Goal: Browse casually: Explore the website without a specific task or goal

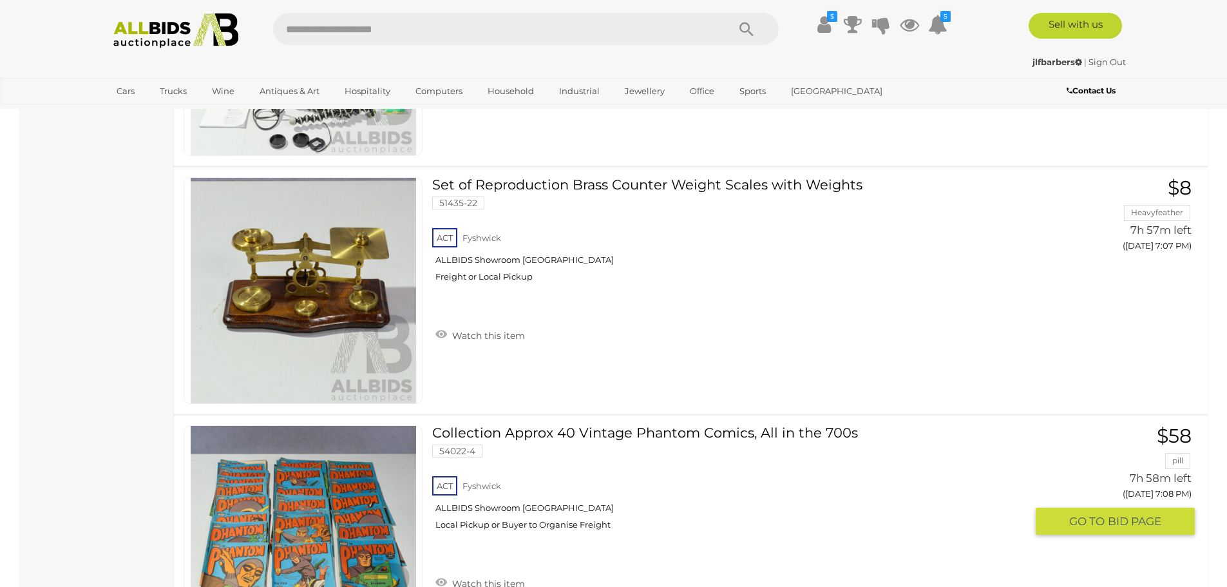
scroll to position [11595, 0]
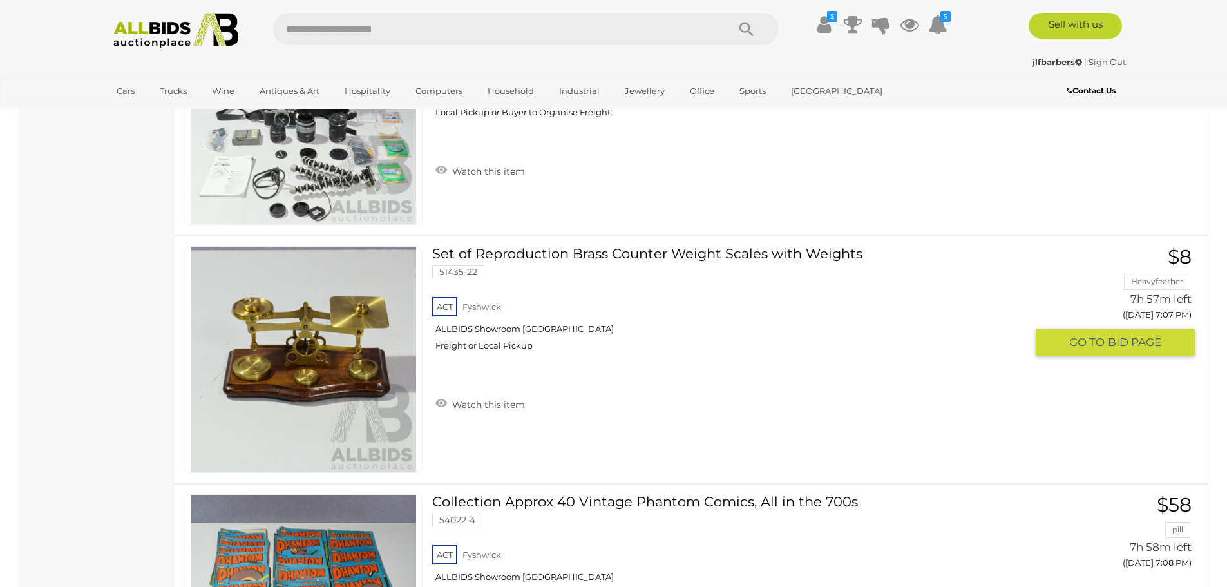
click at [349, 352] on link at bounding box center [303, 359] width 239 height 227
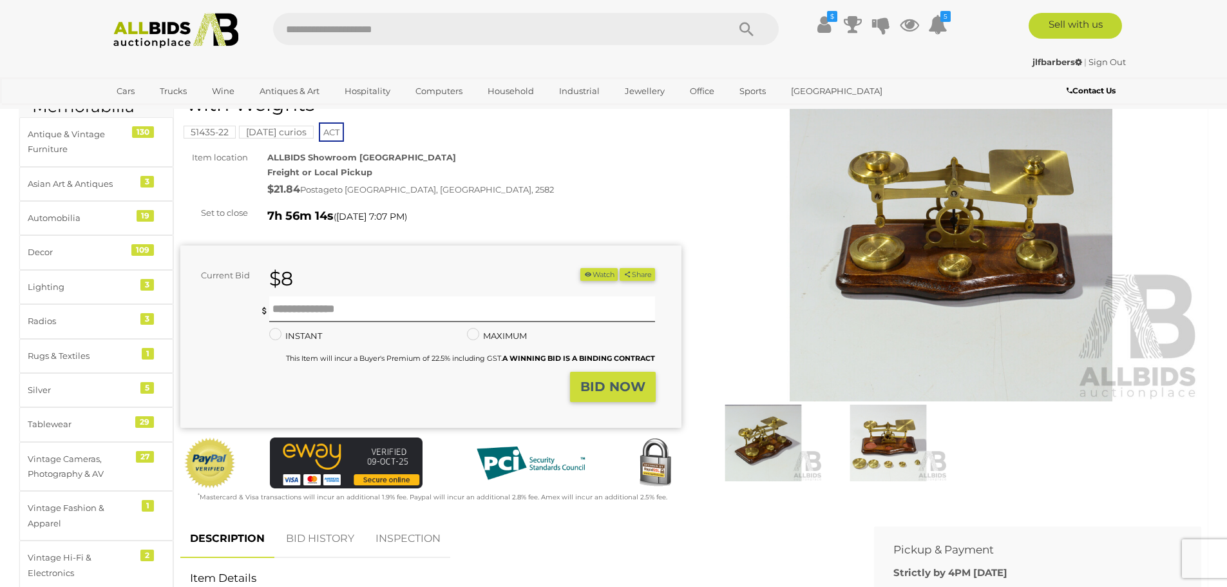
scroll to position [64, 0]
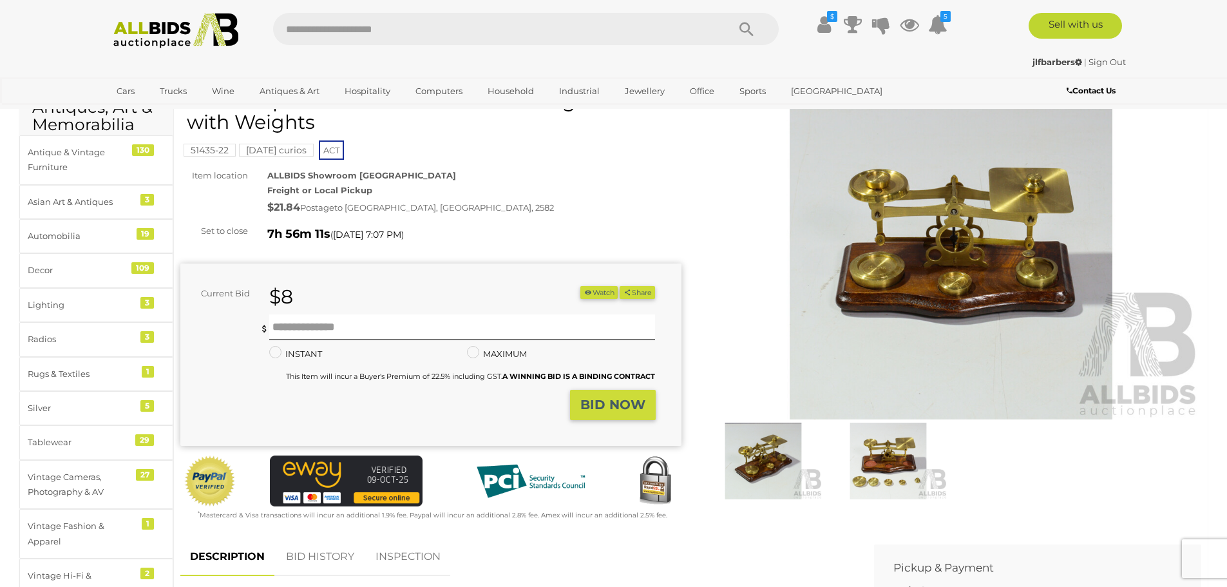
click at [906, 450] on img at bounding box center [888, 461] width 119 height 77
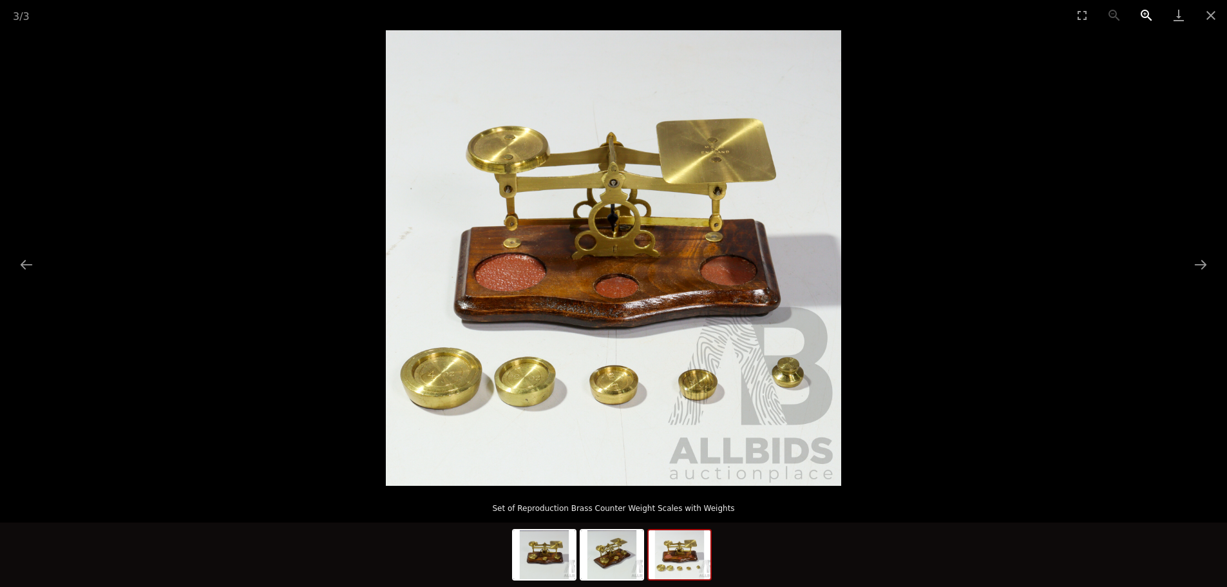
click at [1143, 13] on button "Zoom in" at bounding box center [1146, 15] width 32 height 30
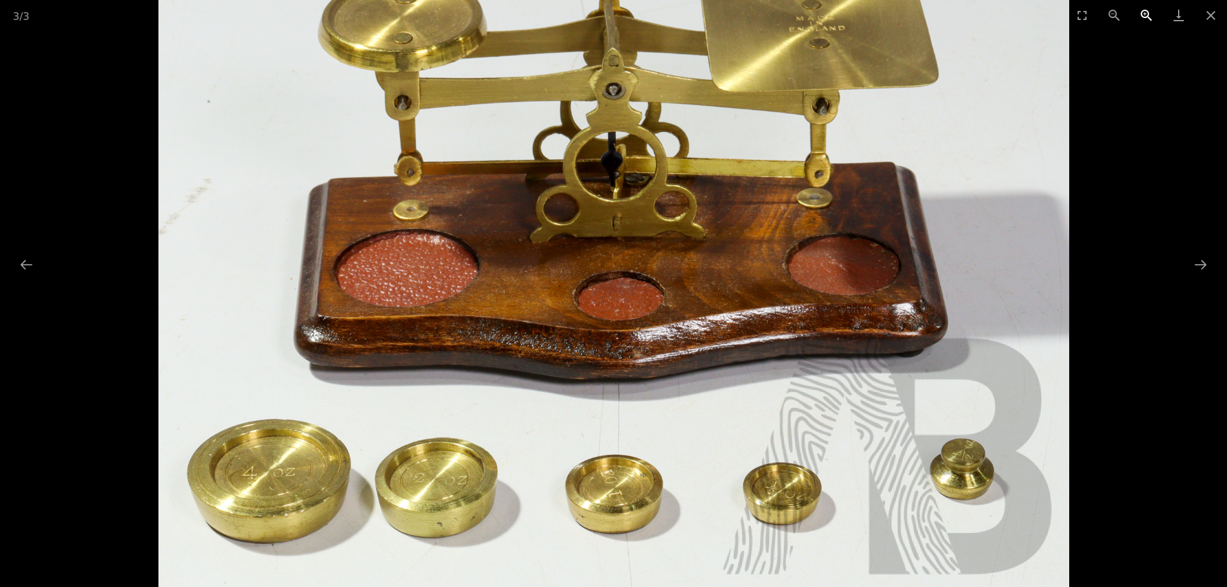
click at [1143, 13] on button "Zoom in" at bounding box center [1146, 15] width 32 height 30
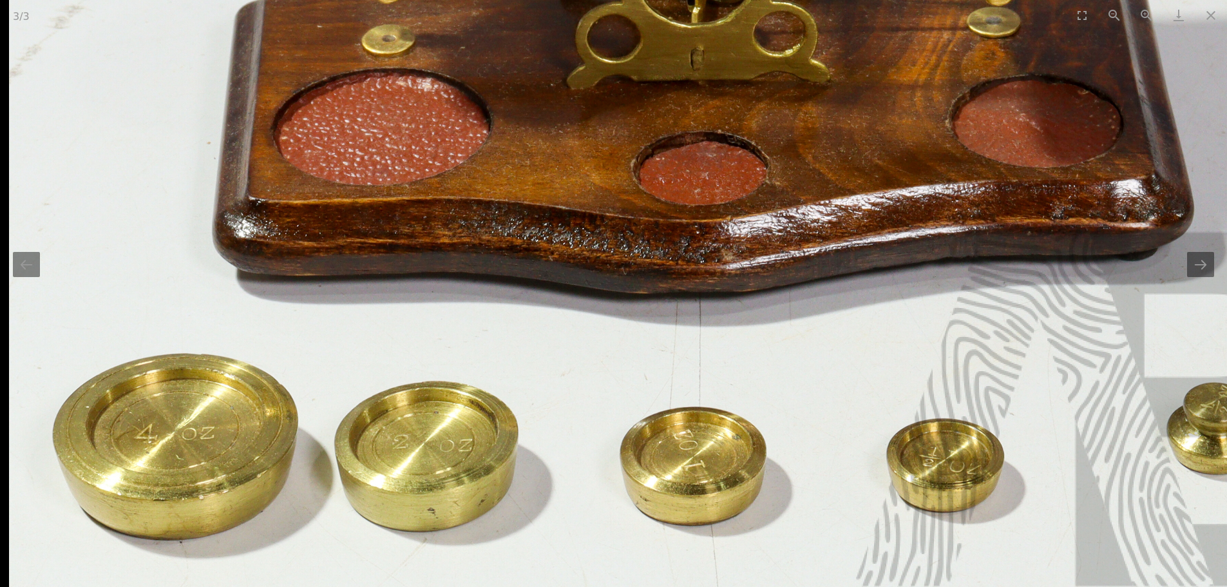
drag, startPoint x: 519, startPoint y: 461, endPoint x: 645, endPoint y: 318, distance: 190.8
click at [645, 318] on img at bounding box center [692, 85] width 1366 height 1366
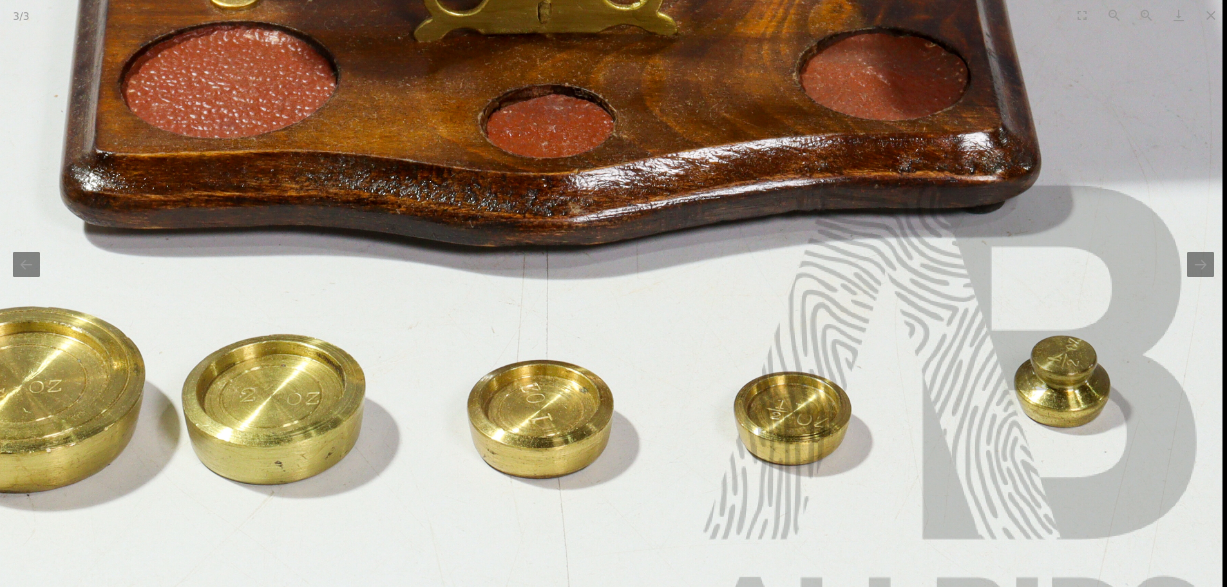
drag, startPoint x: 1071, startPoint y: 379, endPoint x: 905, endPoint y: 406, distance: 168.3
click at [905, 406] on img at bounding box center [539, 38] width 1366 height 1366
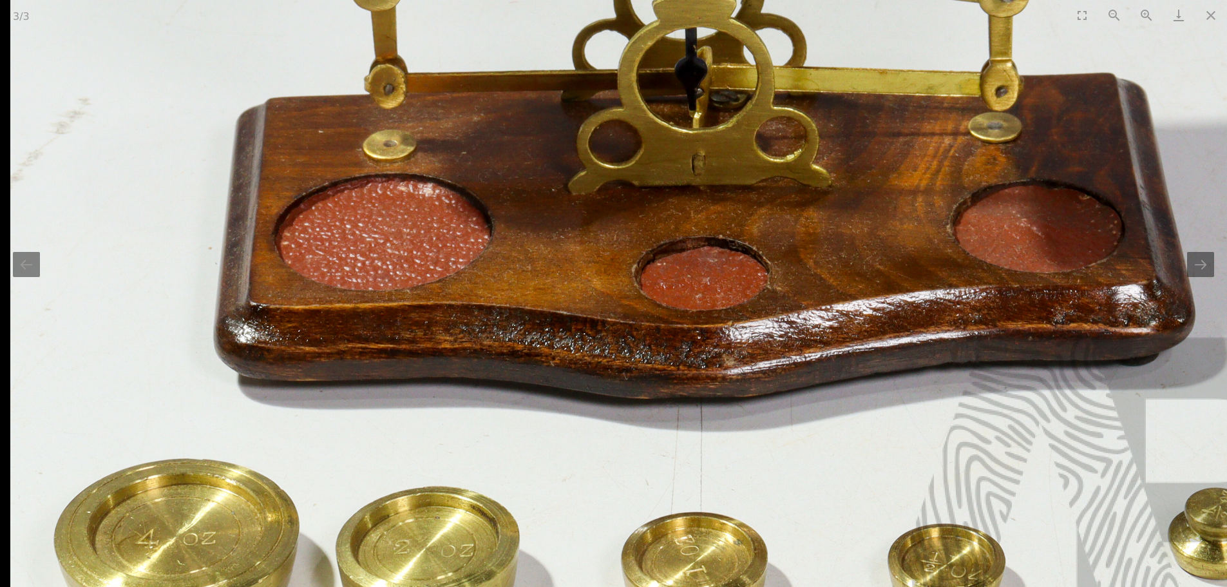
drag, startPoint x: 383, startPoint y: 217, endPoint x: 585, endPoint y: 367, distance: 251.3
click at [585, 367] on img at bounding box center [693, 190] width 1366 height 1366
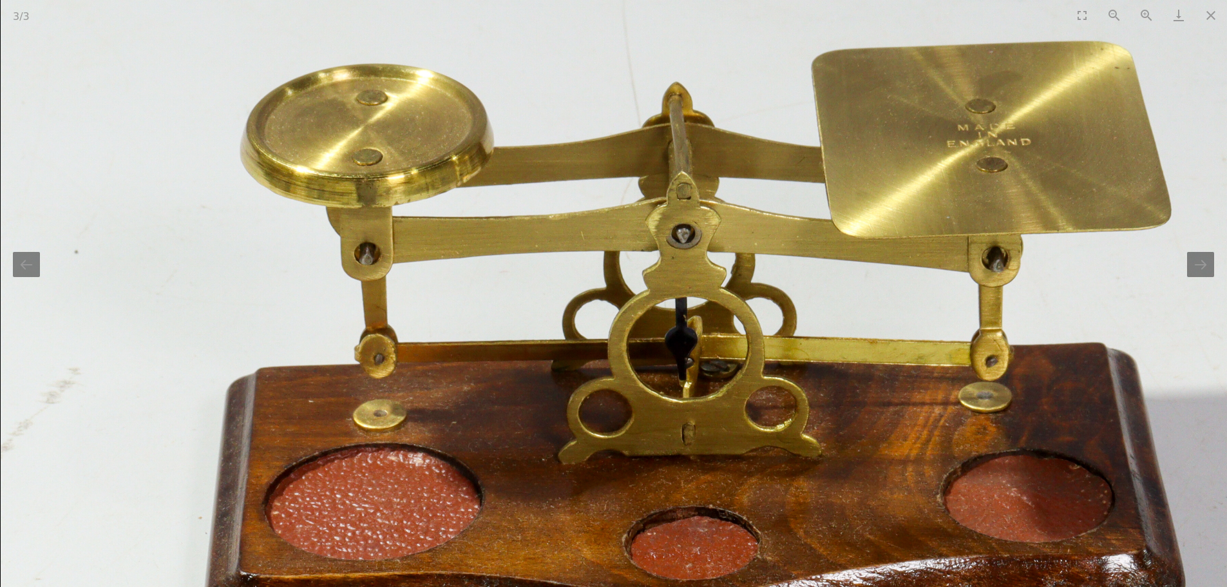
drag, startPoint x: 607, startPoint y: 236, endPoint x: 611, endPoint y: 460, distance: 223.5
click at [611, 460] on img at bounding box center [684, 460] width 1366 height 1366
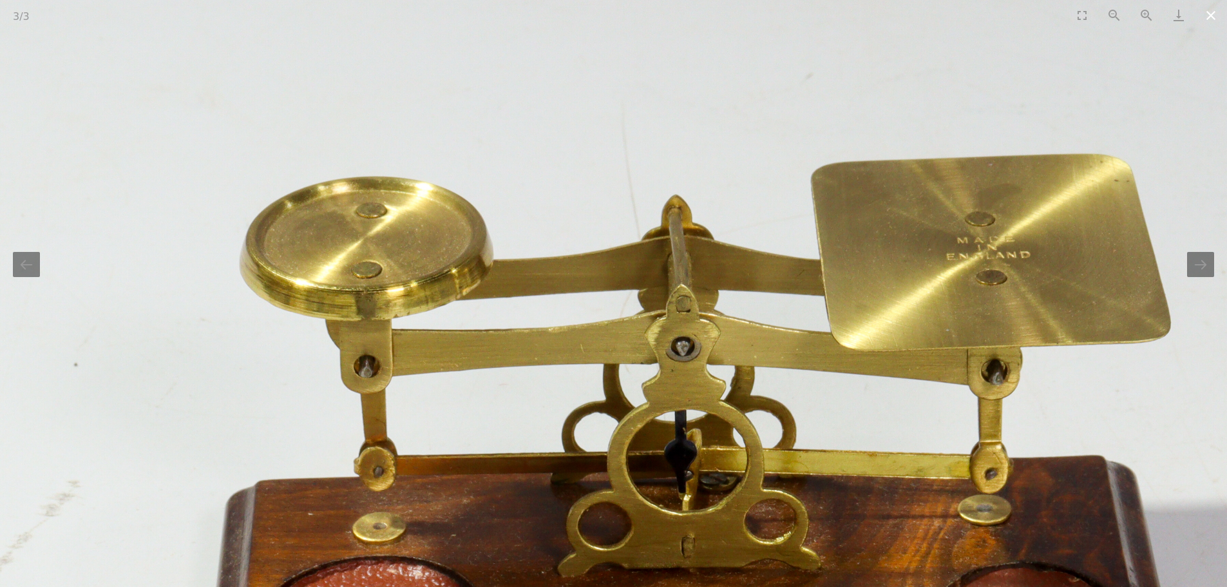
click at [1209, 14] on button "Close gallery" at bounding box center [1211, 15] width 32 height 30
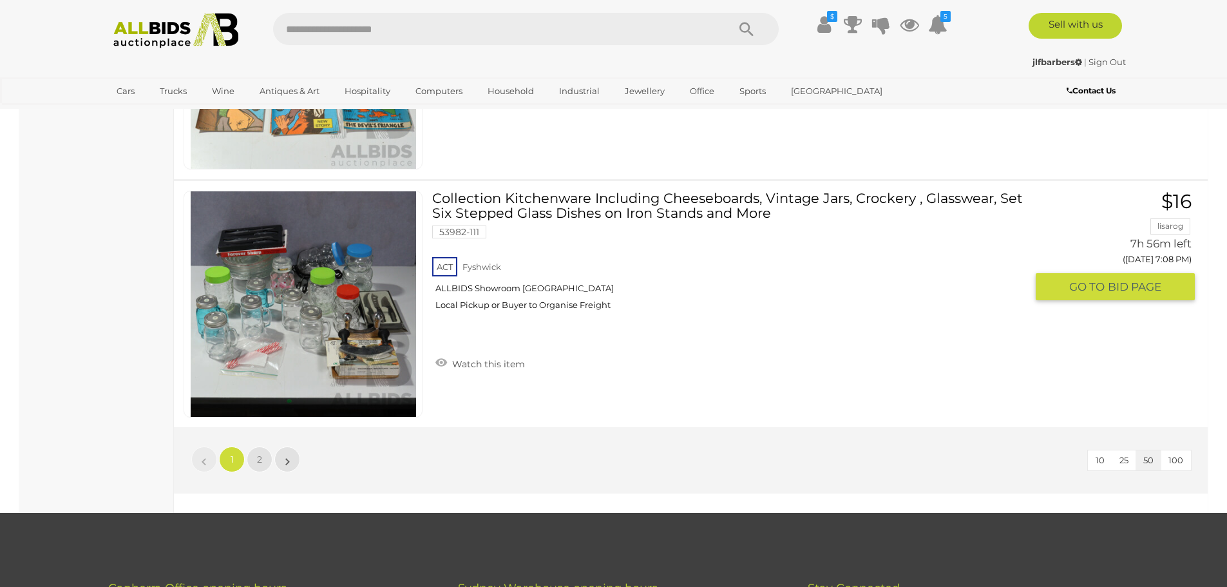
scroll to position [12239, 0]
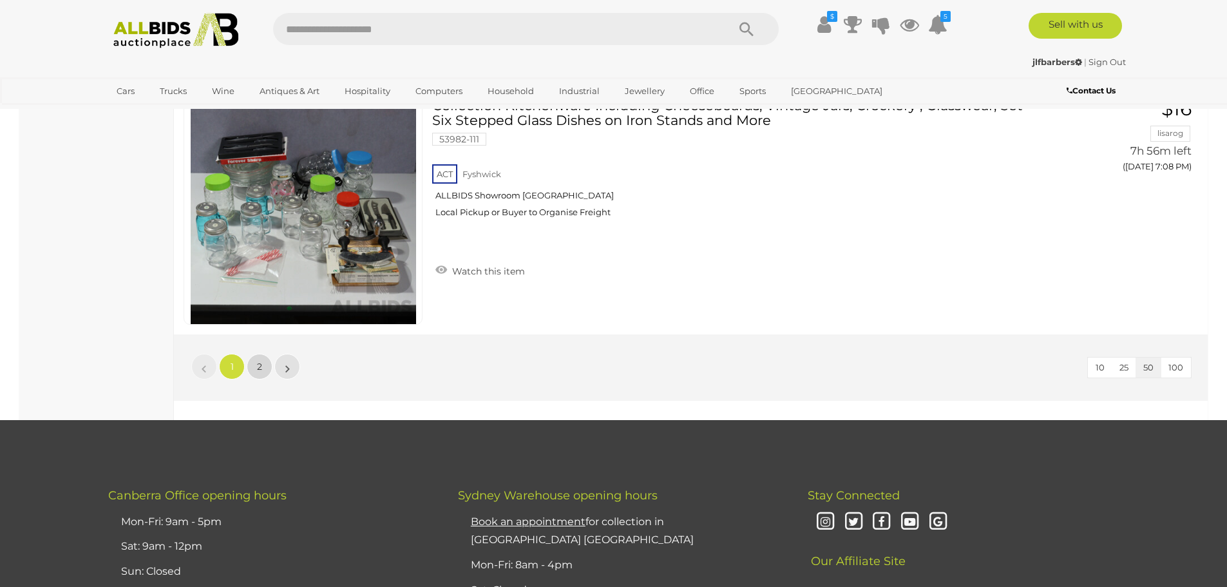
click at [256, 365] on link "2" at bounding box center [260, 367] width 26 height 26
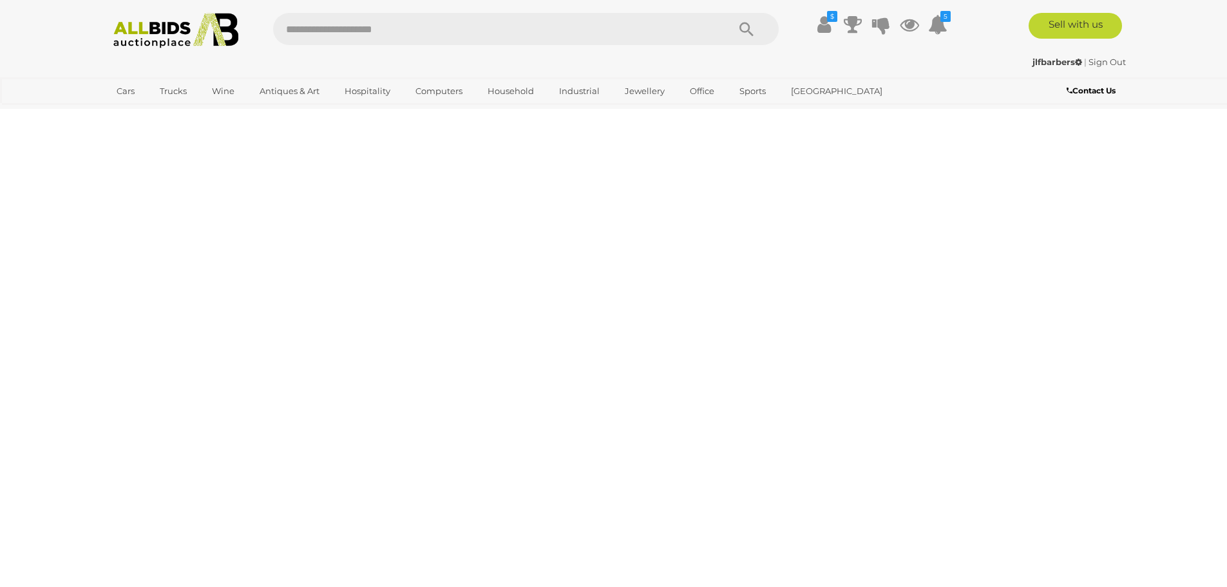
scroll to position [44, 0]
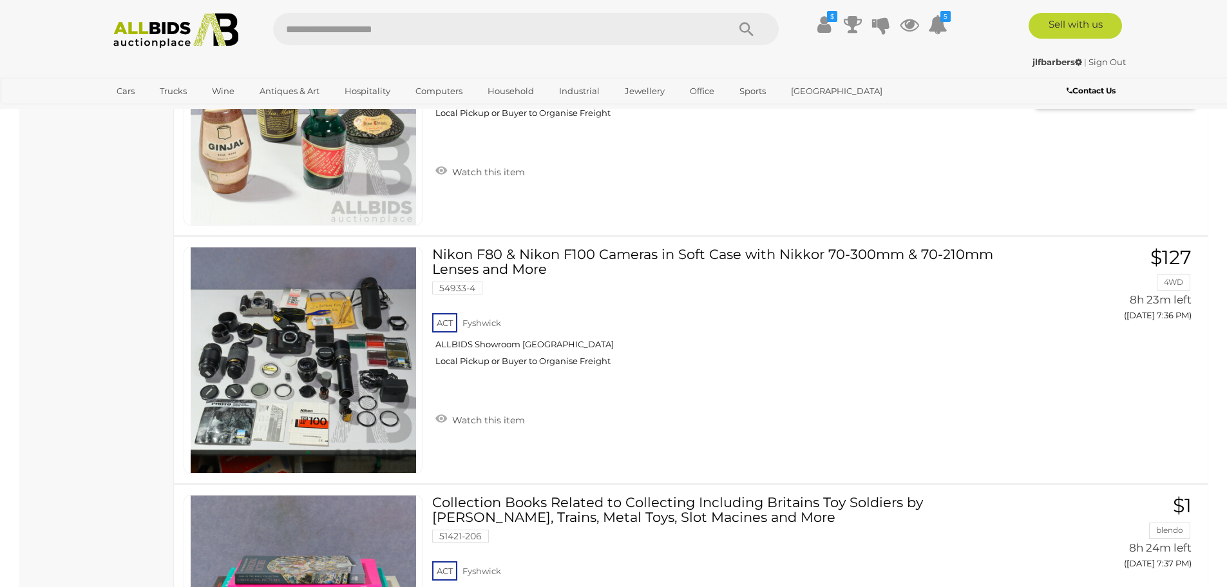
scroll to position [7195, 0]
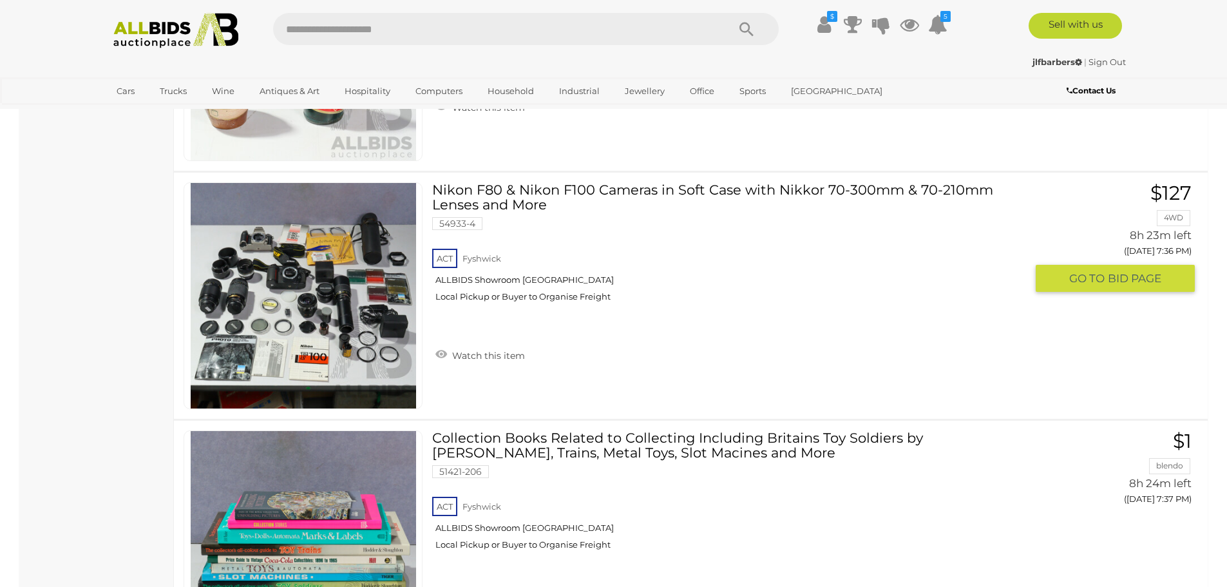
click at [293, 259] on link at bounding box center [303, 295] width 239 height 227
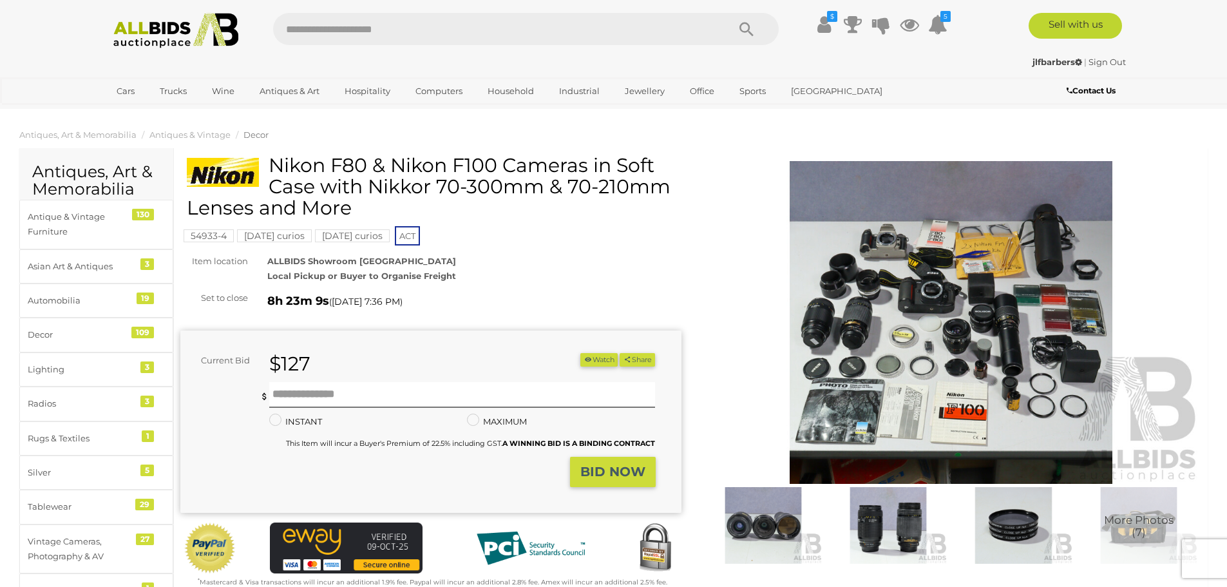
click at [931, 270] on img at bounding box center [951, 322] width 501 height 323
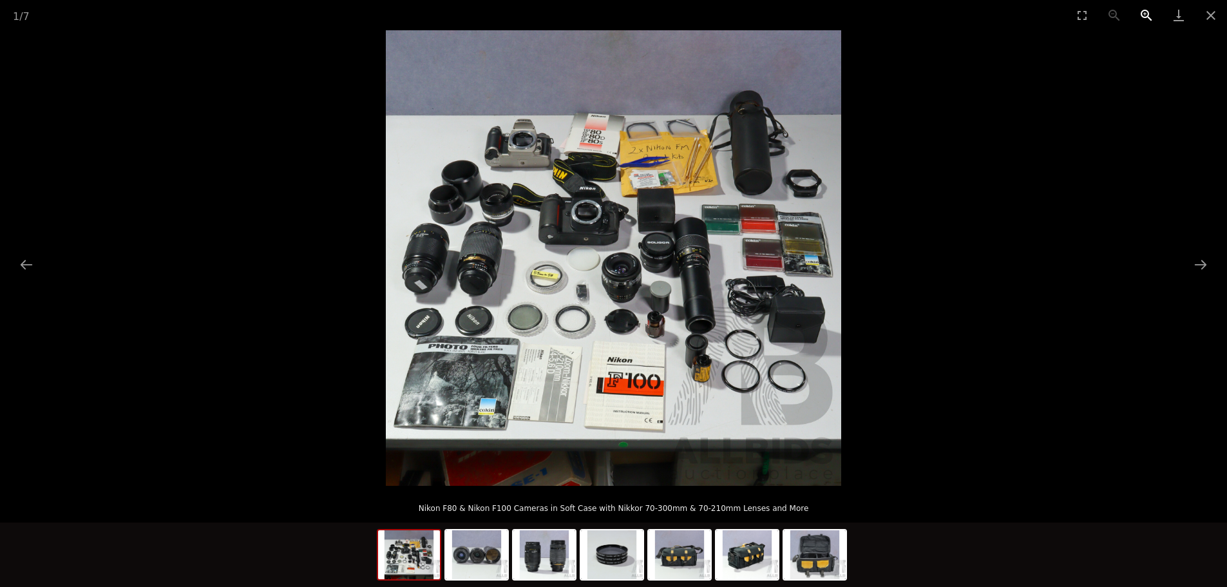
click at [1141, 12] on button "Zoom in" at bounding box center [1146, 15] width 32 height 30
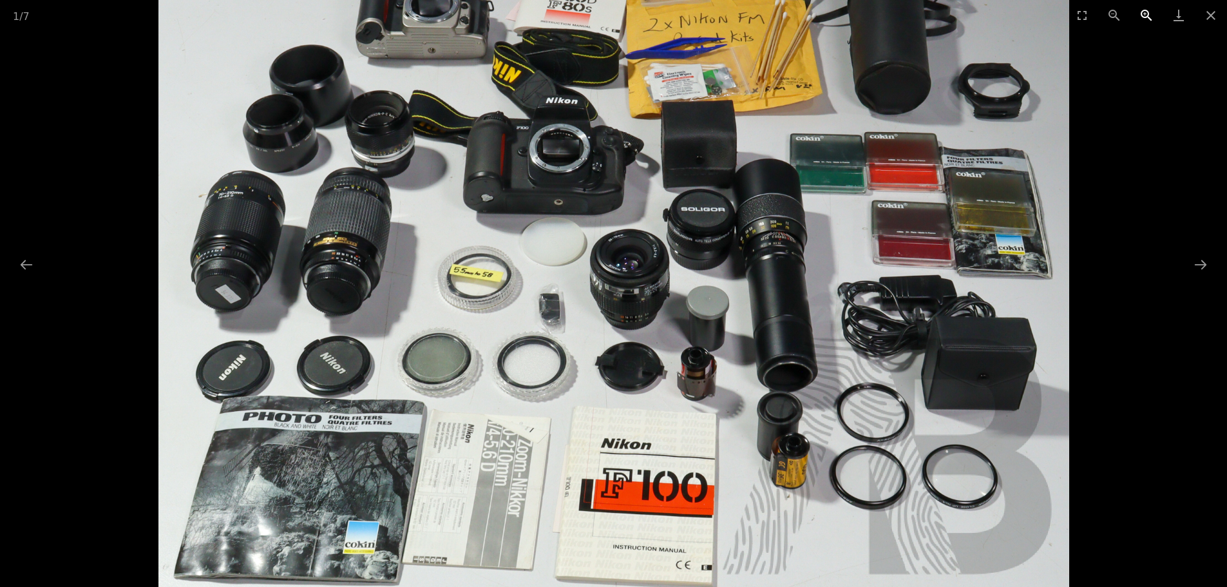
click at [1141, 12] on button "Zoom in" at bounding box center [1146, 15] width 32 height 30
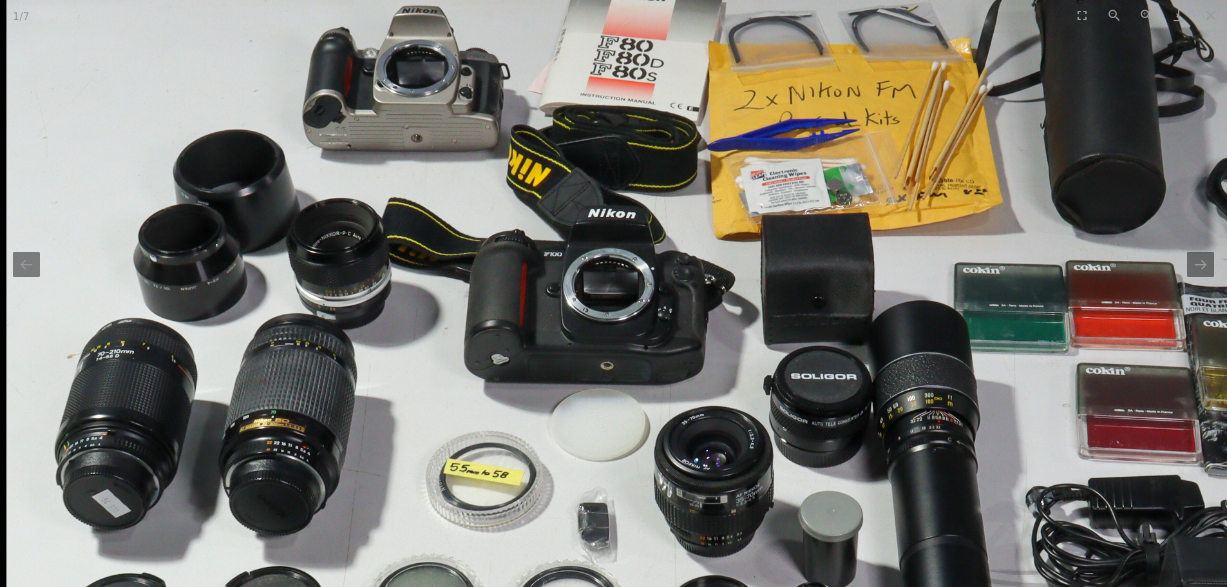
drag, startPoint x: 291, startPoint y: 119, endPoint x: 399, endPoint y: 319, distance: 227.7
click at [399, 319] on img at bounding box center [689, 423] width 1366 height 1366
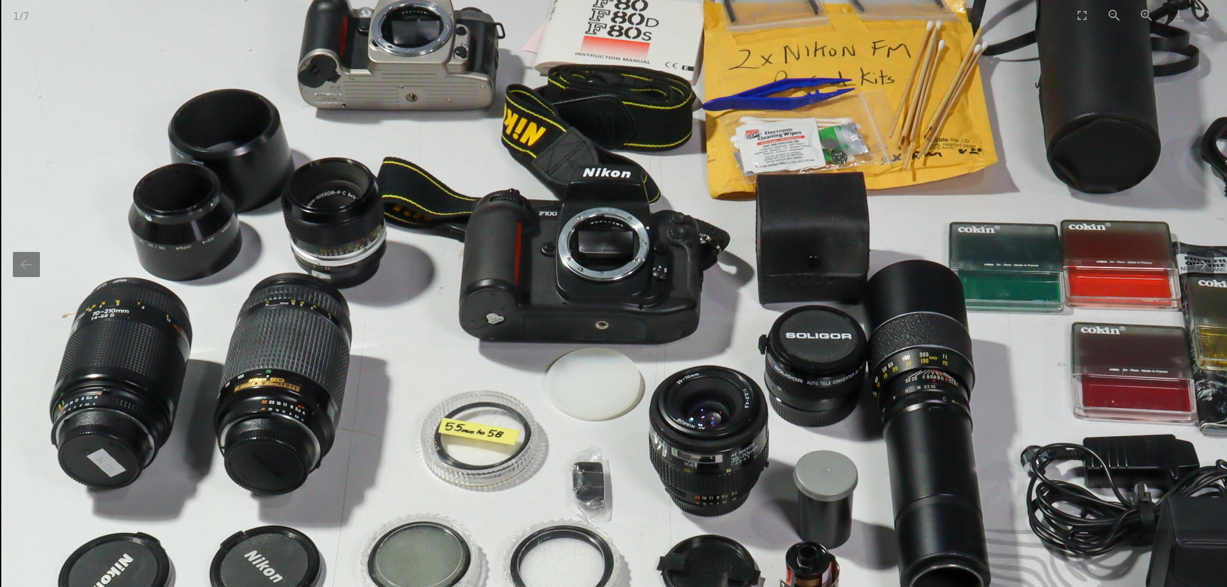
drag, startPoint x: 578, startPoint y: 532, endPoint x: 589, endPoint y: 389, distance: 143.4
click at [589, 390] on img at bounding box center [684, 382] width 1366 height 1366
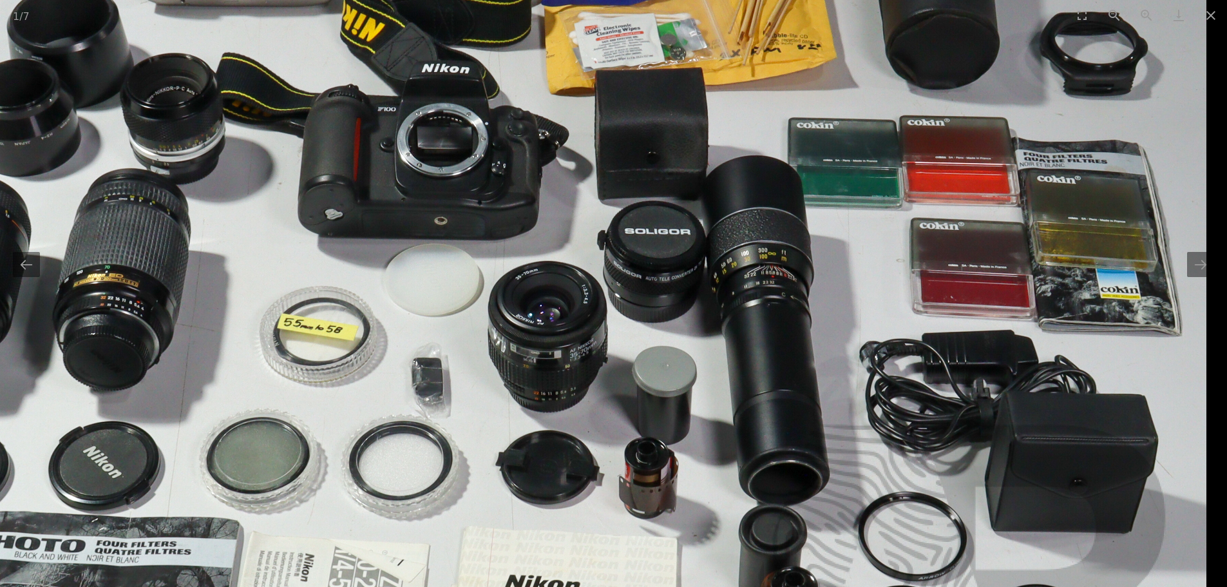
drag, startPoint x: 1072, startPoint y: 399, endPoint x: 803, endPoint y: 345, distance: 274.5
click at [808, 345] on img at bounding box center [523, 278] width 1366 height 1366
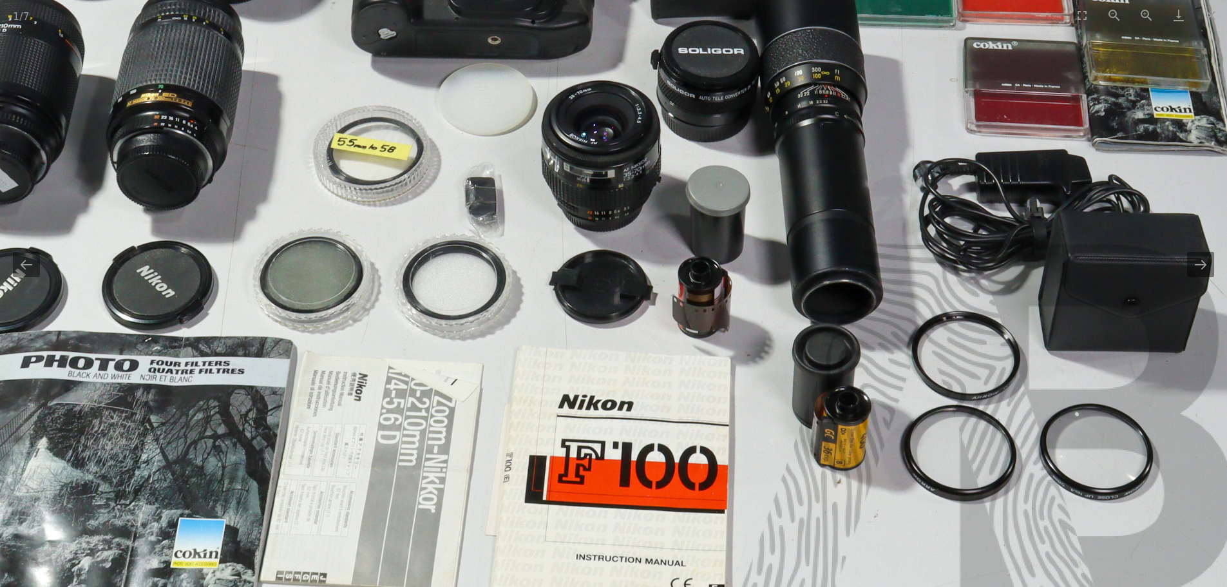
drag, startPoint x: 1009, startPoint y: 558, endPoint x: 1013, endPoint y: 415, distance: 143.7
click at [1043, 383] on img at bounding box center [577, 97] width 1366 height 1366
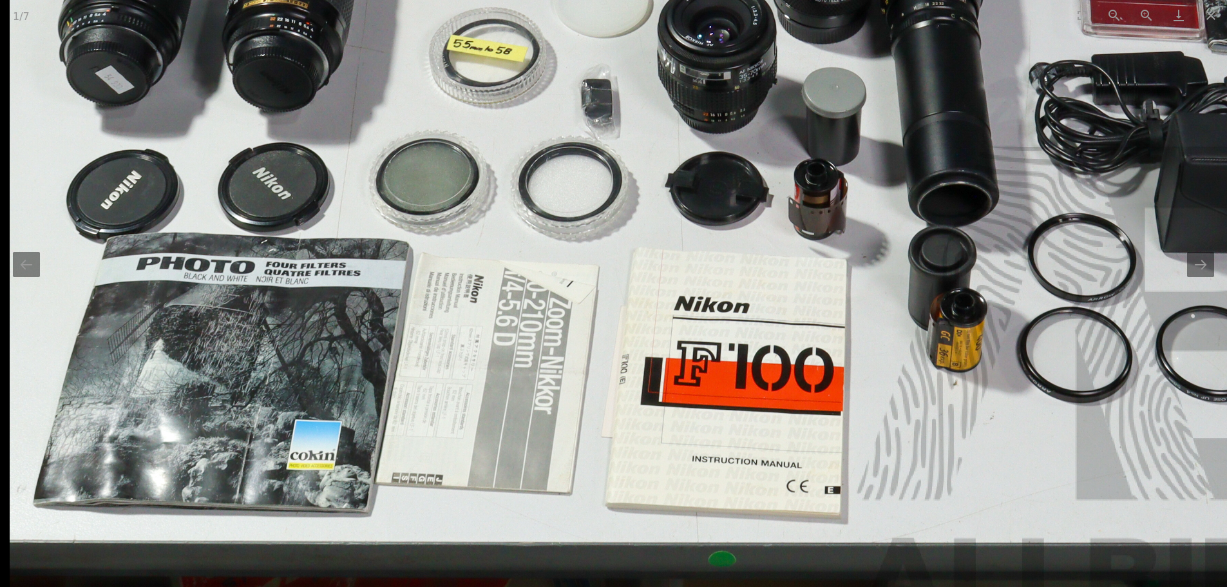
drag, startPoint x: 461, startPoint y: 365, endPoint x: 624, endPoint y: 347, distance: 163.9
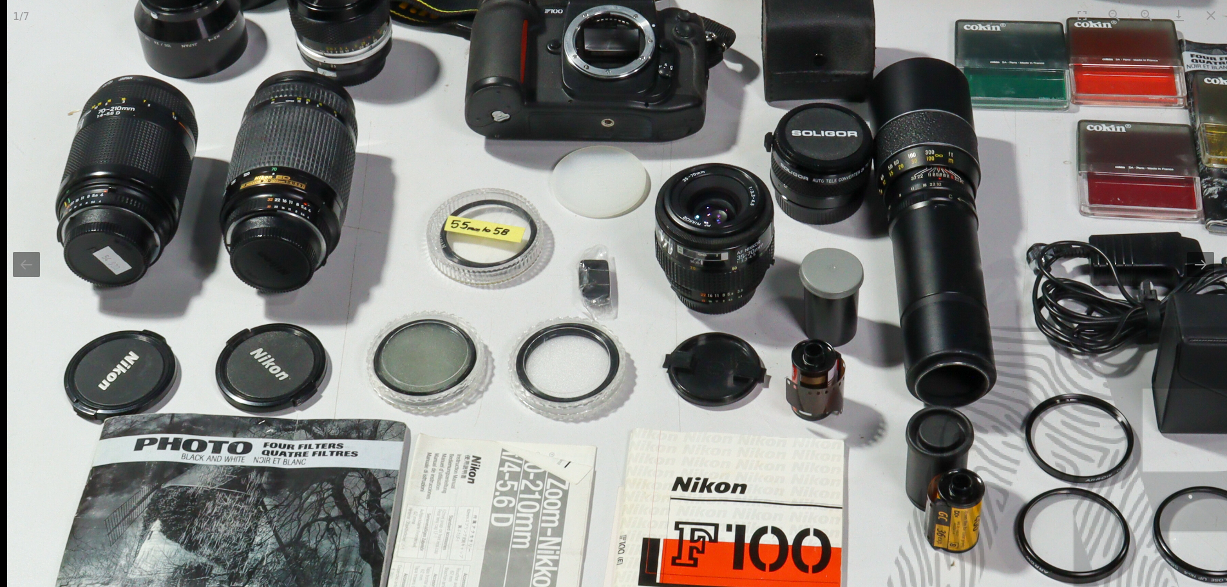
drag, startPoint x: 471, startPoint y: 108, endPoint x: 514, endPoint y: 291, distance: 188.0
click at [514, 291] on img at bounding box center [690, 180] width 1366 height 1366
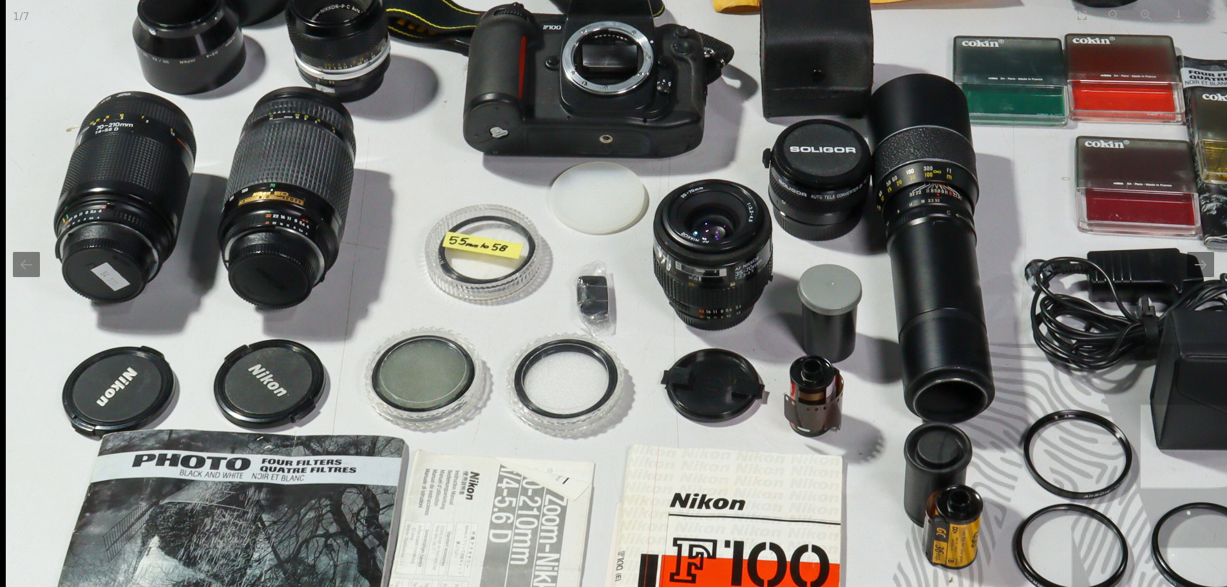
drag, startPoint x: 411, startPoint y: 249, endPoint x: 437, endPoint y: 325, distance: 80.5
click at [437, 325] on img at bounding box center [689, 196] width 1366 height 1366
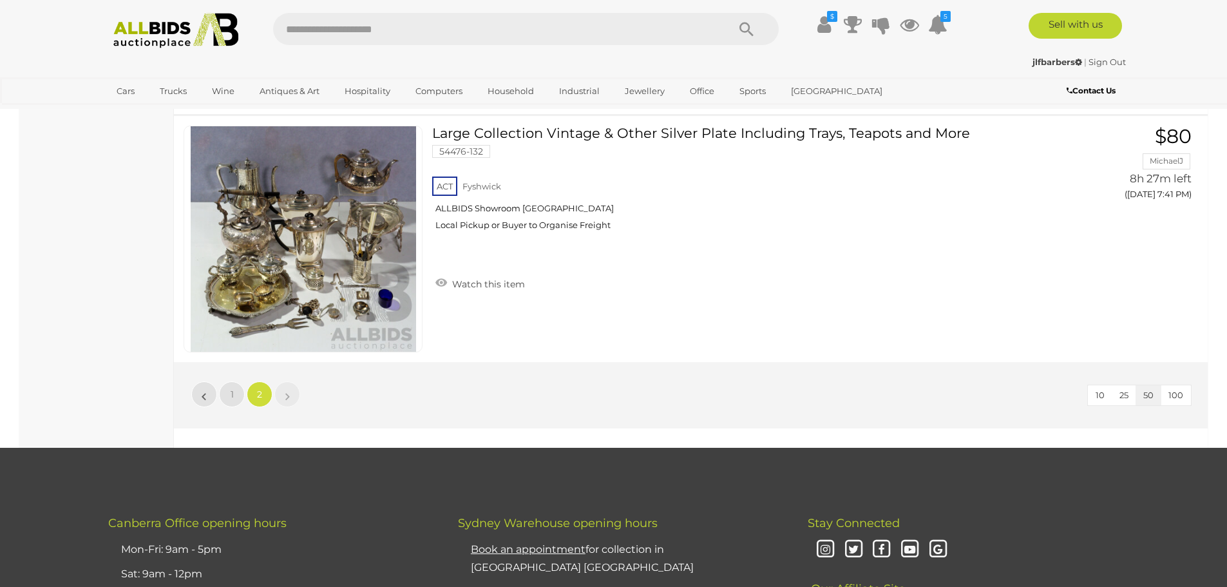
scroll to position [8523, 0]
